Goal: Subscribe to service/newsletter

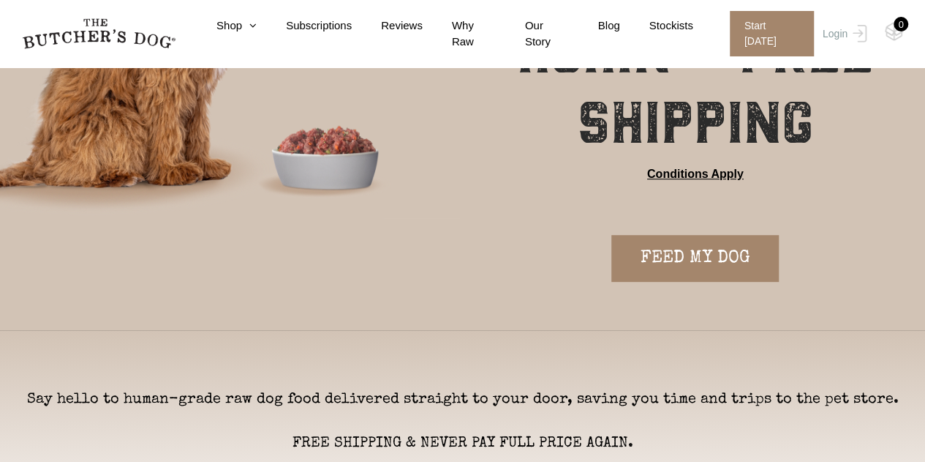
scroll to position [366, 0]
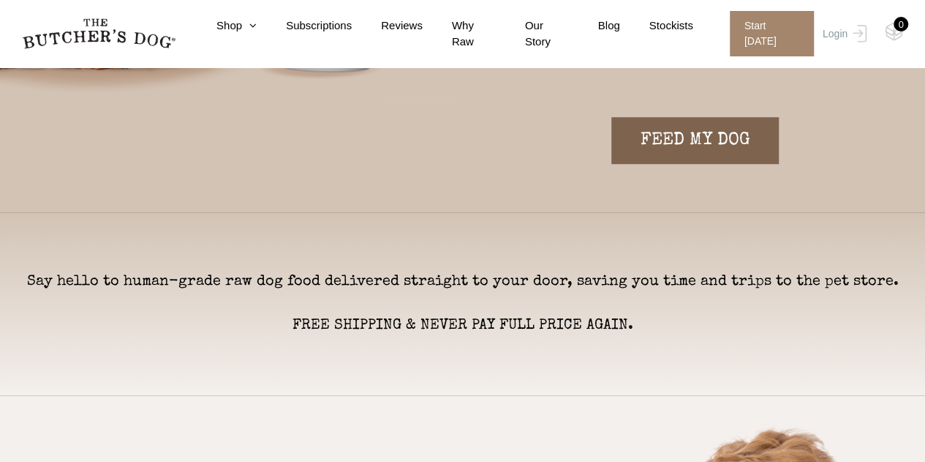
click at [685, 134] on link "FEED MY DOG" at bounding box center [694, 140] width 167 height 47
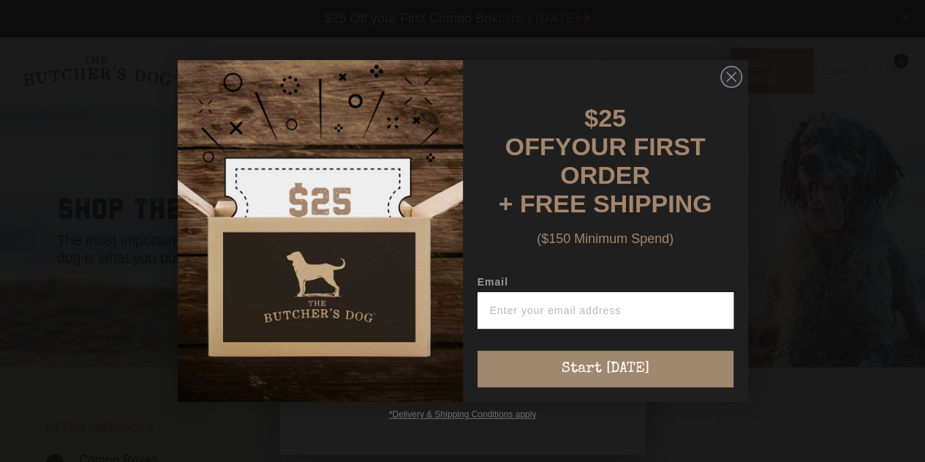
click at [723, 84] on circle "Close dialog" at bounding box center [730, 77] width 21 height 21
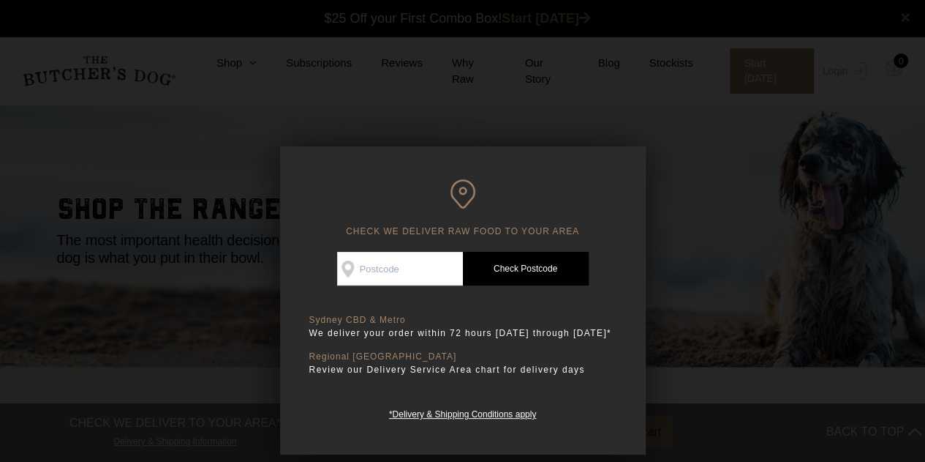
click at [353, 270] on input "Check Availability At" at bounding box center [400, 269] width 126 height 34
type input "4405"
click at [528, 271] on link "Check Postcode" at bounding box center [526, 269] width 126 height 34
